Goal: Information Seeking & Learning: Learn about a topic

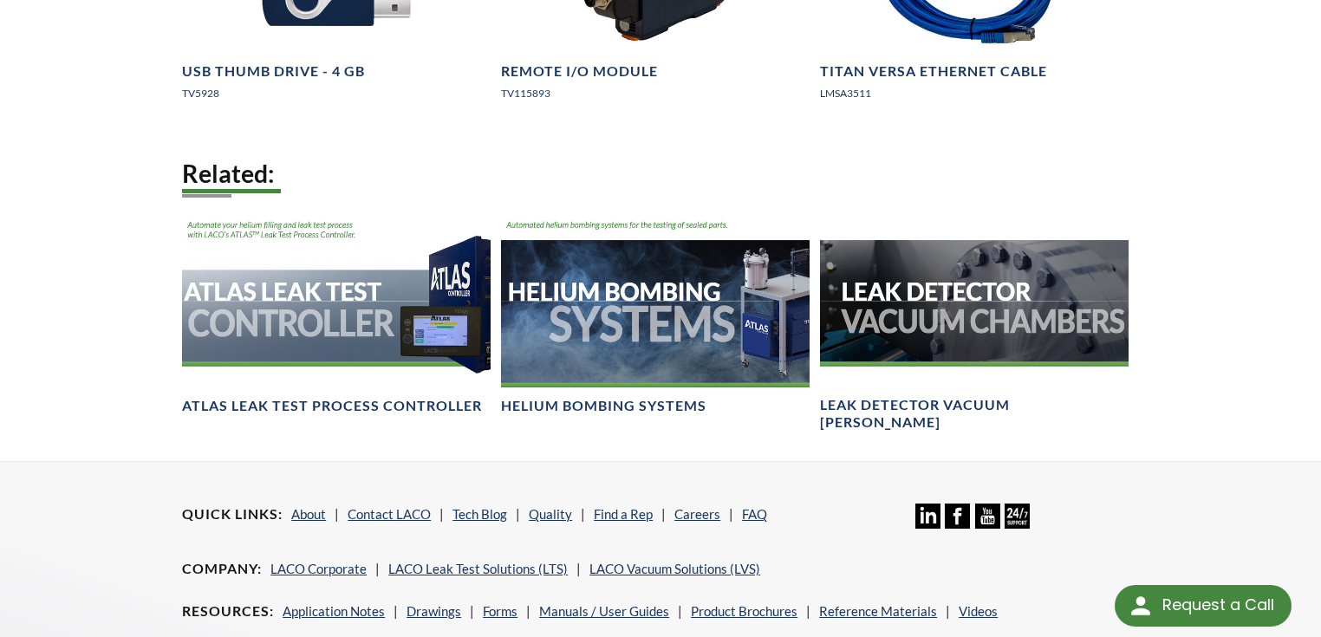
scroll to position [4290, 0]
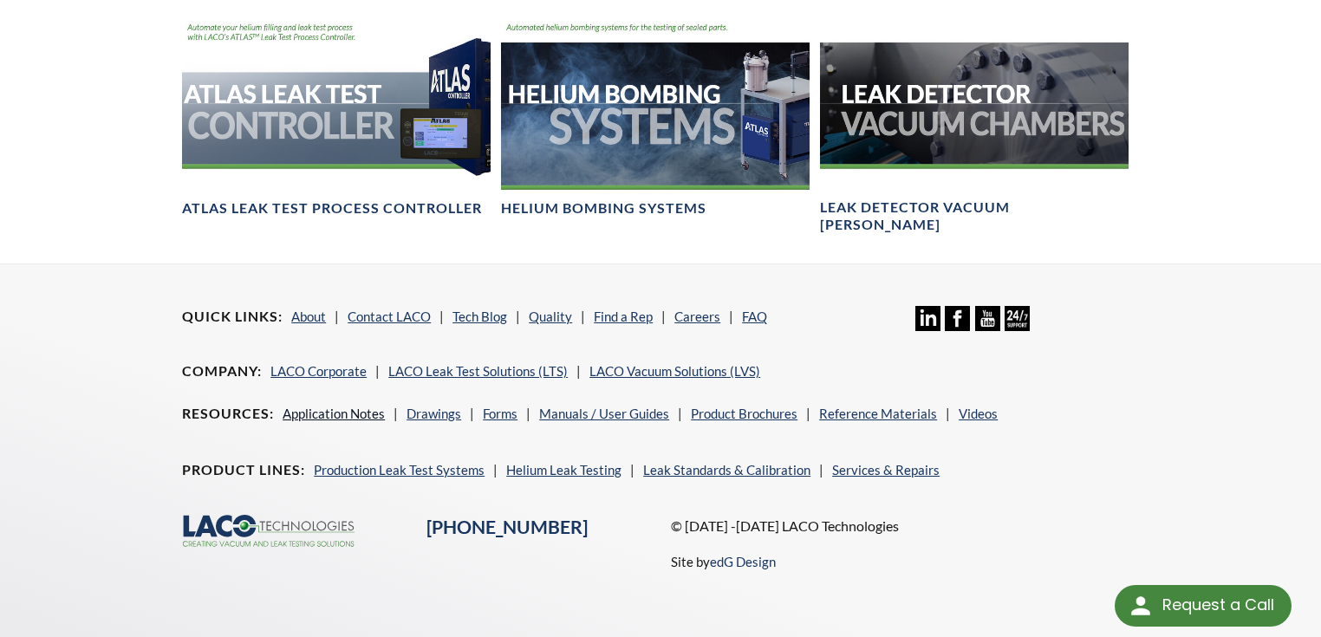
click at [339, 406] on link "Application Notes" at bounding box center [334, 414] width 102 height 16
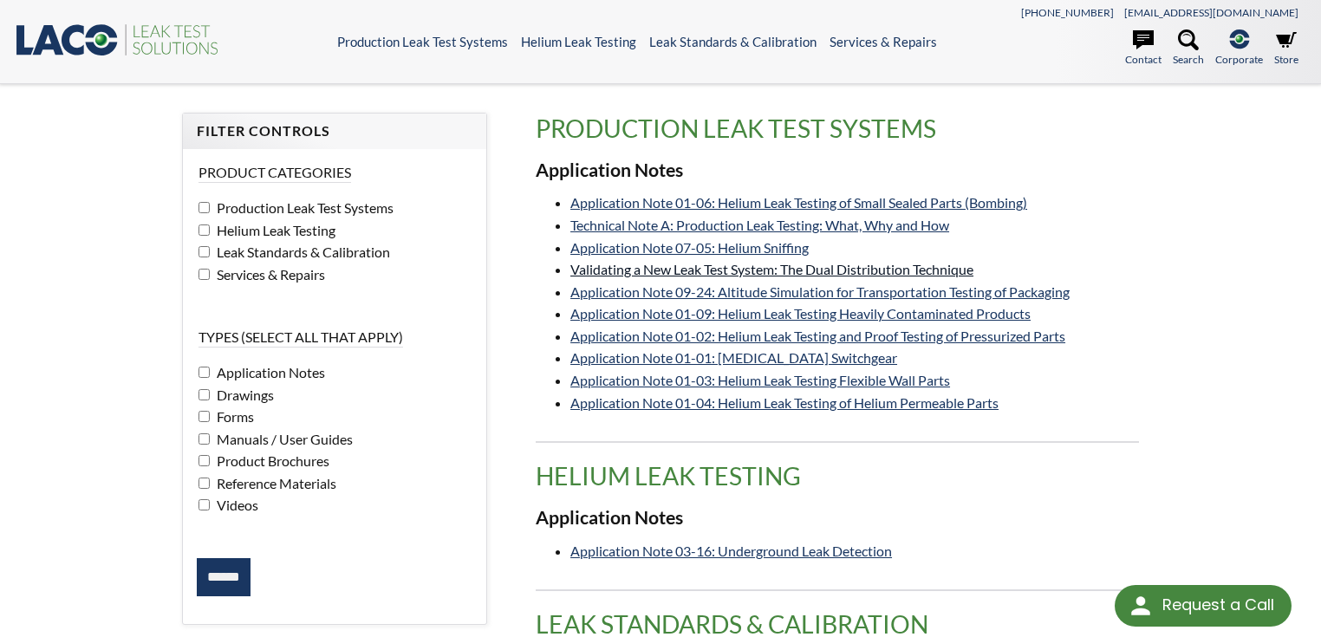
click at [916, 267] on link "Validating a New Leak Test System: The Dual Distribution Technique" at bounding box center [772, 269] width 403 height 16
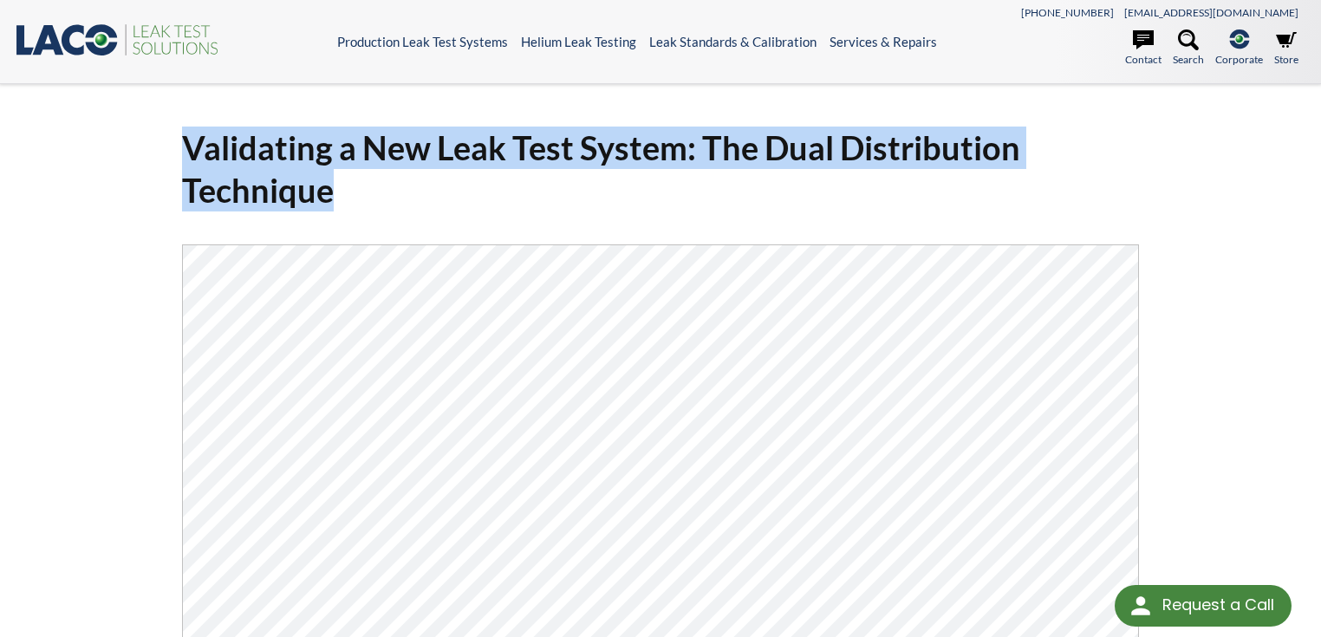
drag, startPoint x: 188, startPoint y: 142, endPoint x: 328, endPoint y: 184, distance: 145.7
click at [328, 184] on h1 "Validating a New Leak Test System: The Dual Distribution Technique" at bounding box center [660, 170] width 957 height 86
copy h1 "Validating a New Leak Test System: The Dual Distribution Technique"
